Goal: Information Seeking & Learning: Learn about a topic

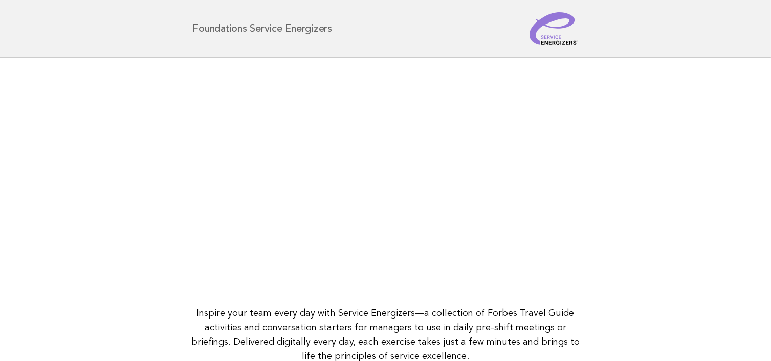
scroll to position [144, 0]
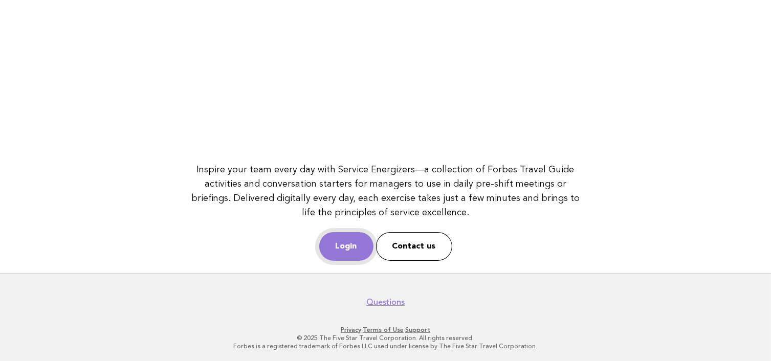
click at [346, 242] on link "Login" at bounding box center [346, 246] width 54 height 29
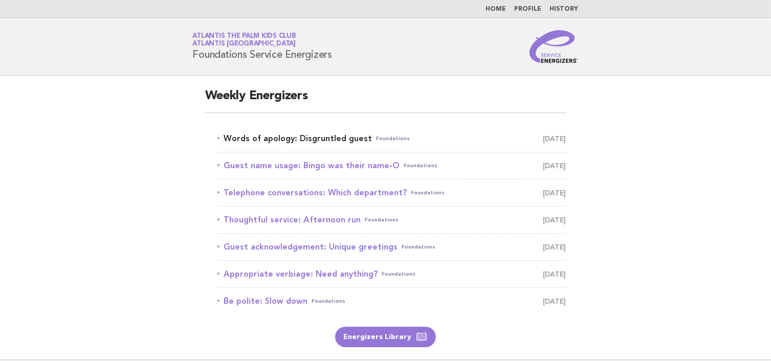
click at [247, 138] on link "Words of apology: Disgruntled guest Foundations October 11" at bounding box center [391, 138] width 349 height 14
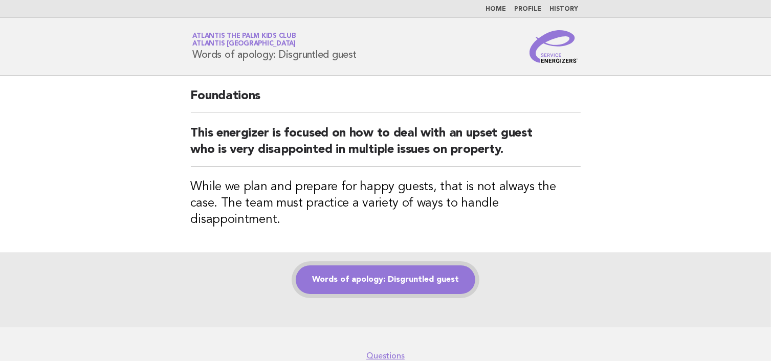
click at [337, 265] on link "Words of apology: Disgruntled guest" at bounding box center [385, 279] width 179 height 29
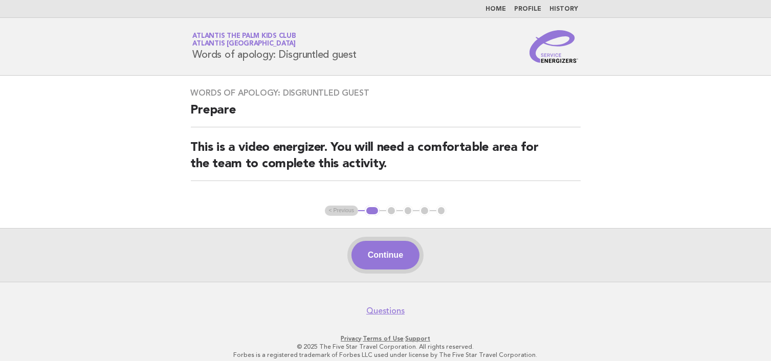
click at [395, 246] on button "Continue" at bounding box center [385, 255] width 68 height 29
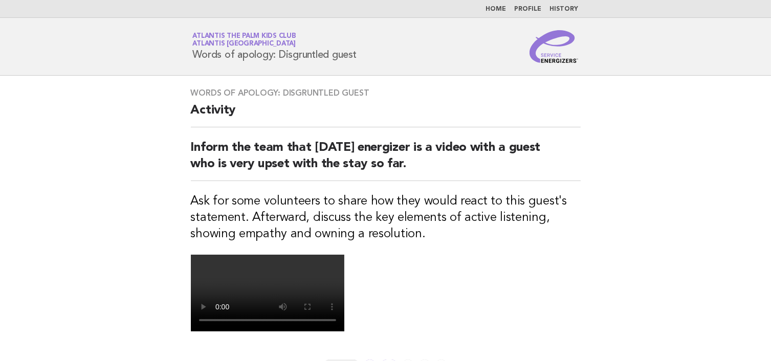
click at [344, 282] on video at bounding box center [267, 293] width 153 height 77
